Goal: Task Accomplishment & Management: Complete application form

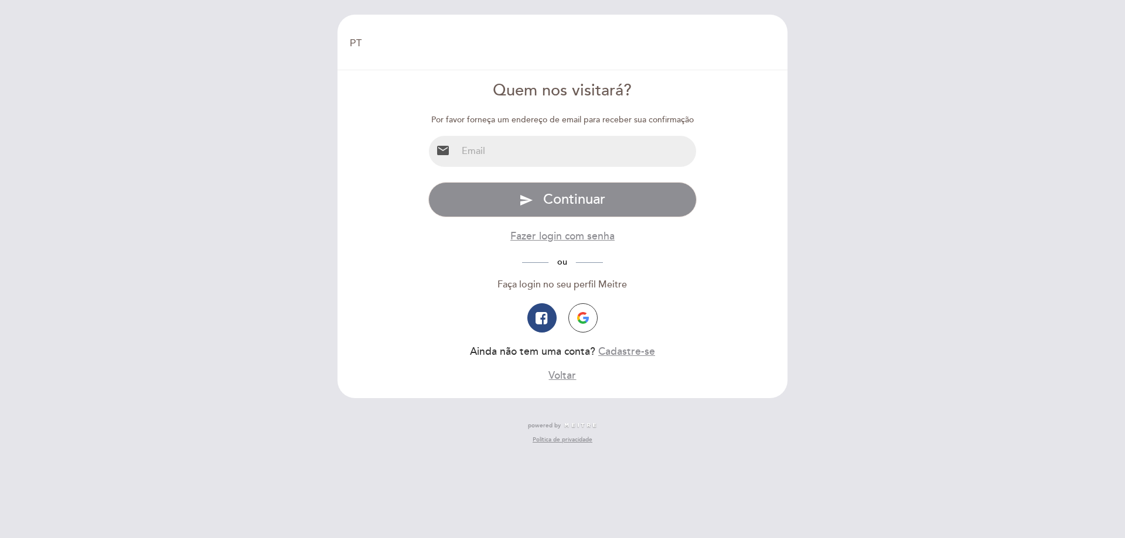
select select "pt"
click at [564, 145] on input "email" at bounding box center [577, 151] width 240 height 31
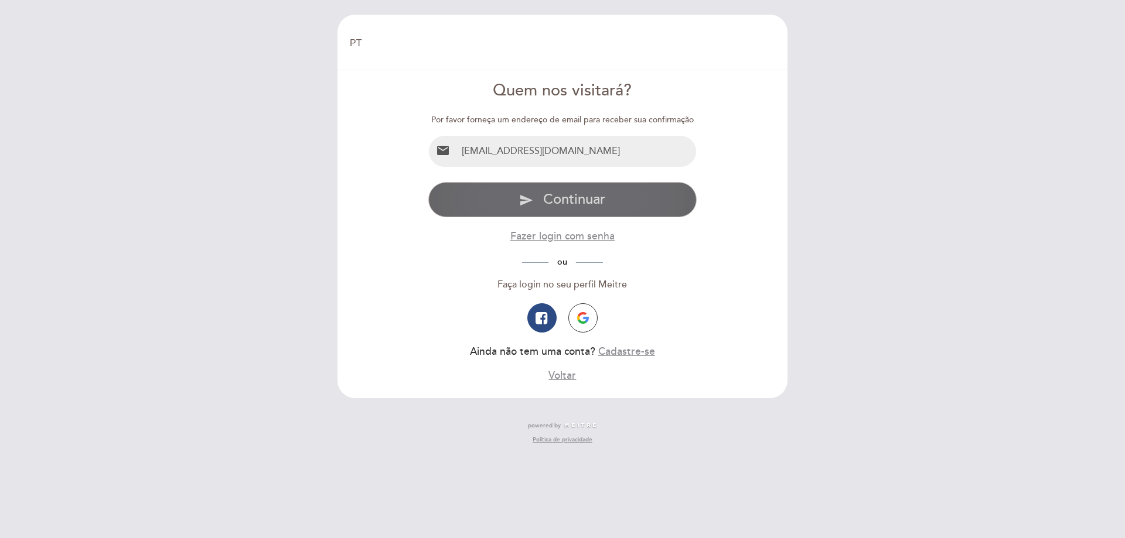
type input "[EMAIL_ADDRESS][DOMAIN_NAME]"
click at [593, 198] on span "Continuar" at bounding box center [574, 199] width 62 height 17
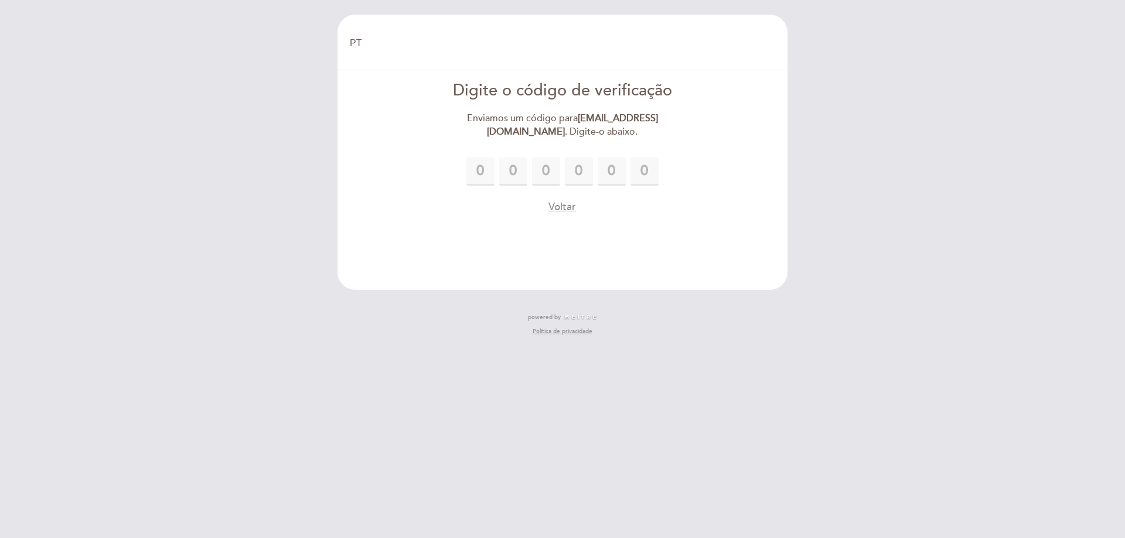
type input "7"
type input "5"
type input "1"
type input "8"
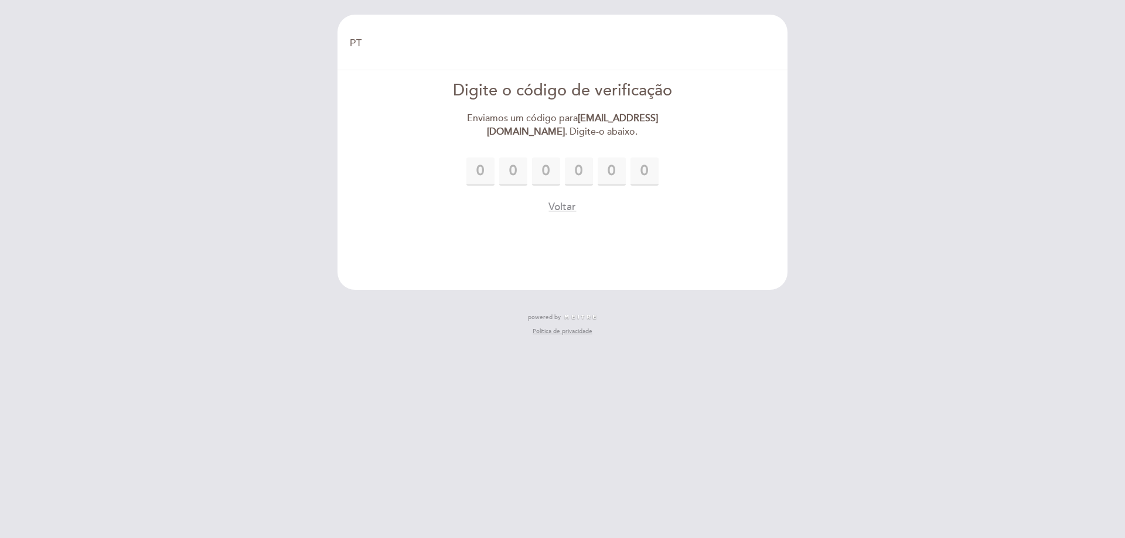
type input "3"
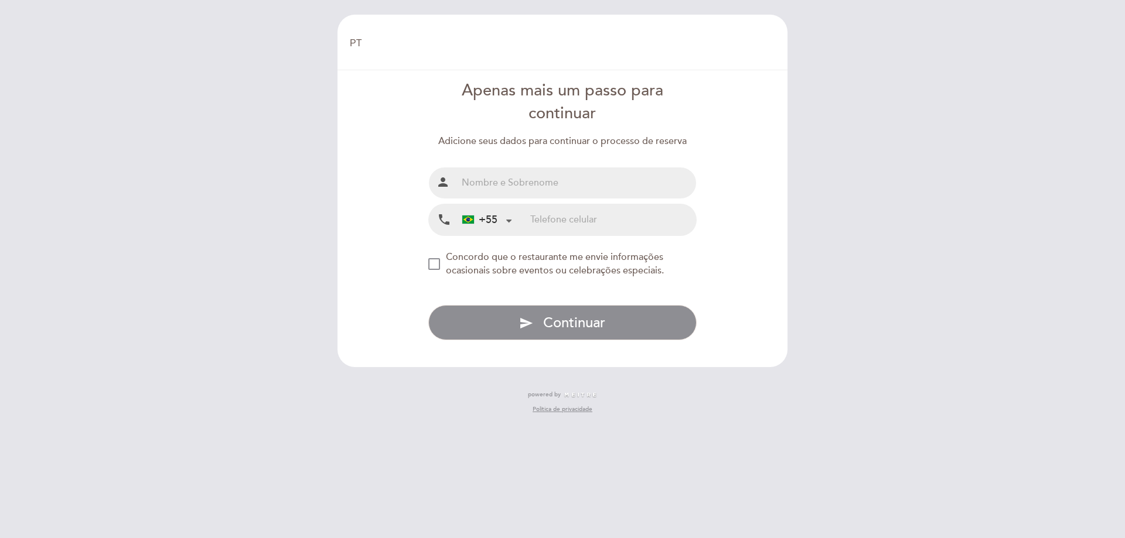
drag, startPoint x: 541, startPoint y: 173, endPoint x: 625, endPoint y: 180, distance: 84.1
click at [542, 173] on input "text" at bounding box center [577, 183] width 240 height 31
type input "[PERSON_NAME]"
click at [642, 220] on input "tel" at bounding box center [613, 219] width 166 height 31
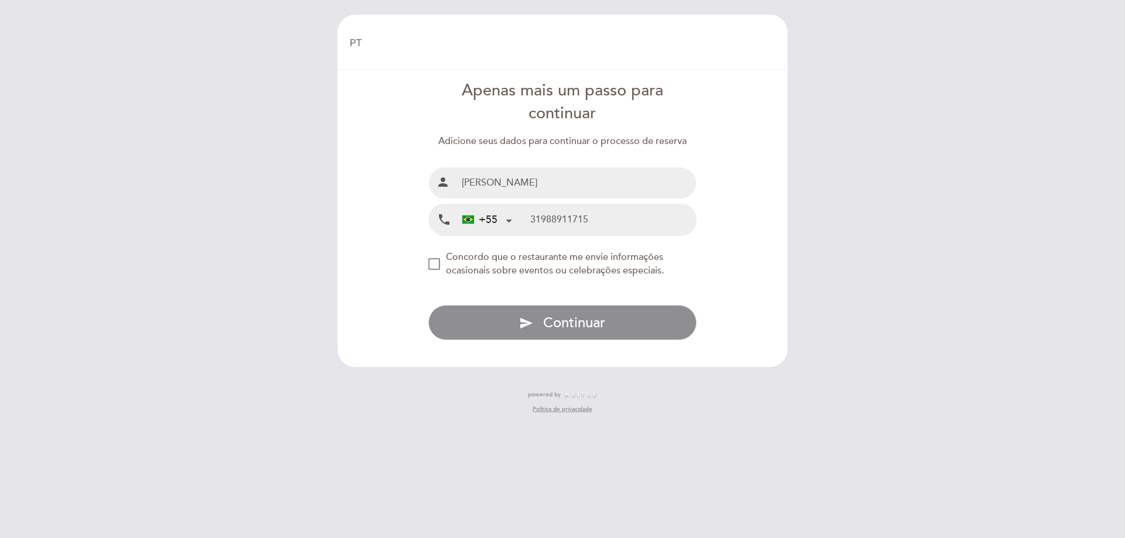
type input "31988911715"
click at [425, 263] on form "Apenas mais um passo para continuar Adicione seus dados para continuar o proces…" at bounding box center [563, 210] width 434 height 261
click at [431, 264] on div "NEW_MODAL_AGREE_RESTAURANT_SEND_OCCASIONAL_INFO" at bounding box center [434, 264] width 12 height 12
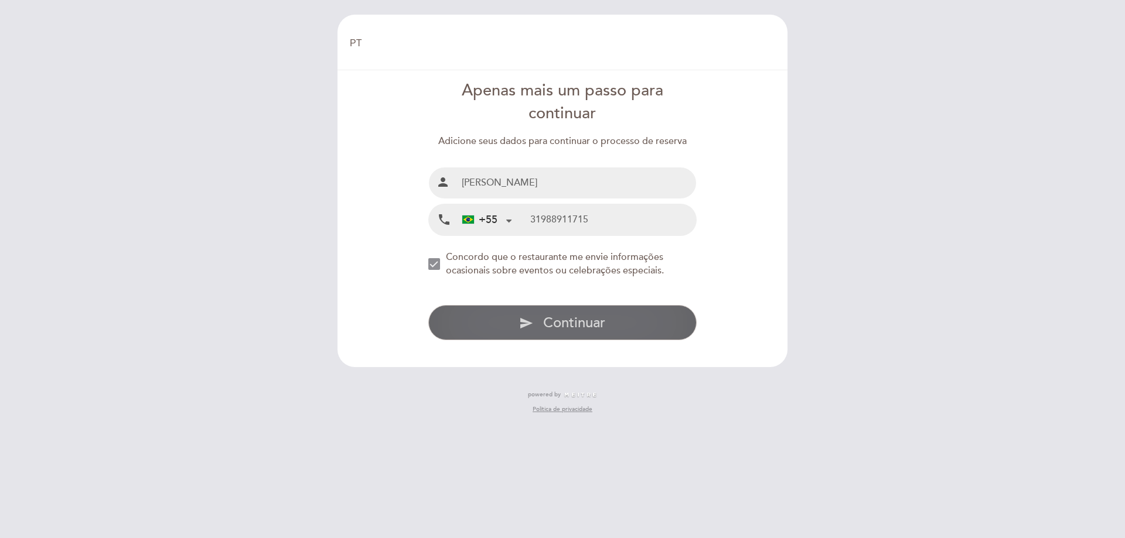
click at [583, 318] on span "Continuar" at bounding box center [574, 323] width 62 height 17
